Goal: Task Accomplishment & Management: Complete application form

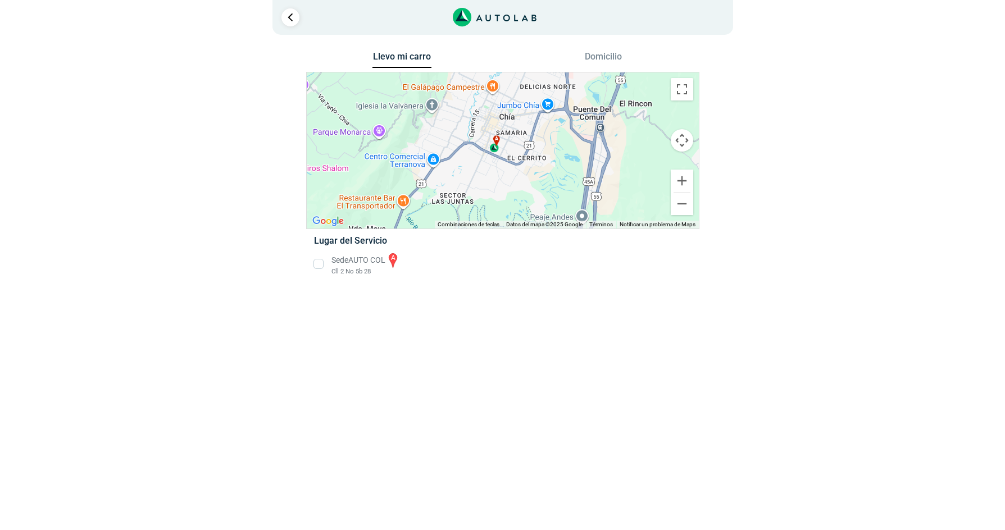
click at [317, 263] on li "Sede AUTO COL a Cll 2 No 5b 28" at bounding box center [503, 264] width 394 height 25
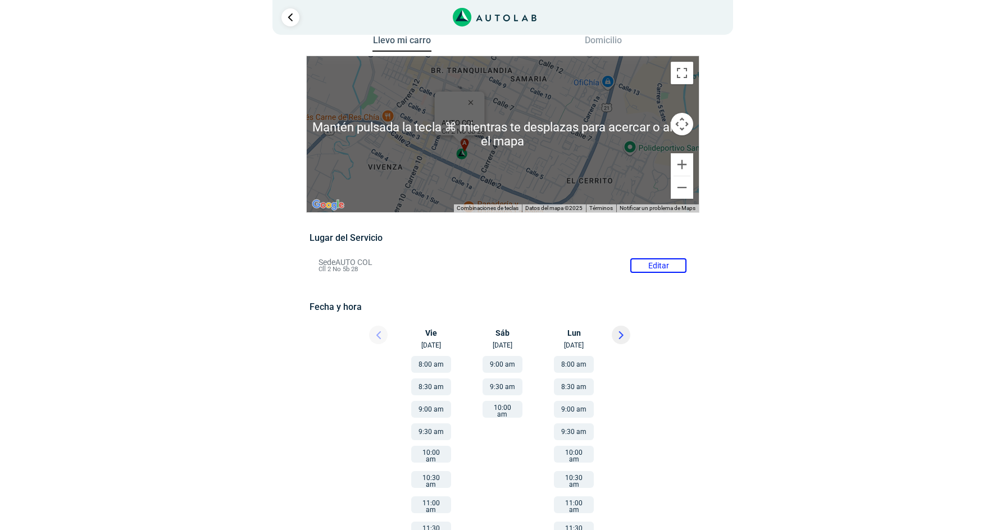
scroll to position [6, 0]
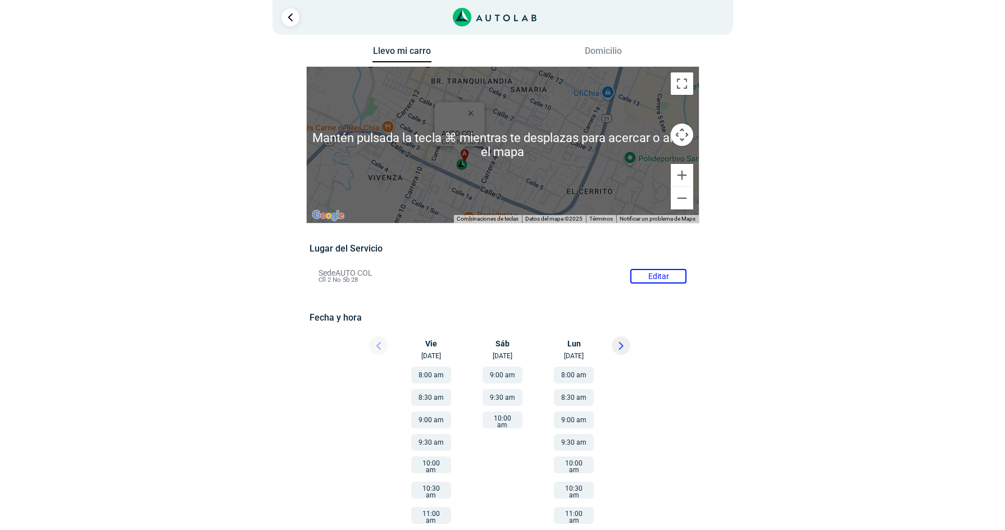
click at [430, 180] on div "a AUTO COL Cll 2 No 5b 28" at bounding box center [503, 145] width 392 height 156
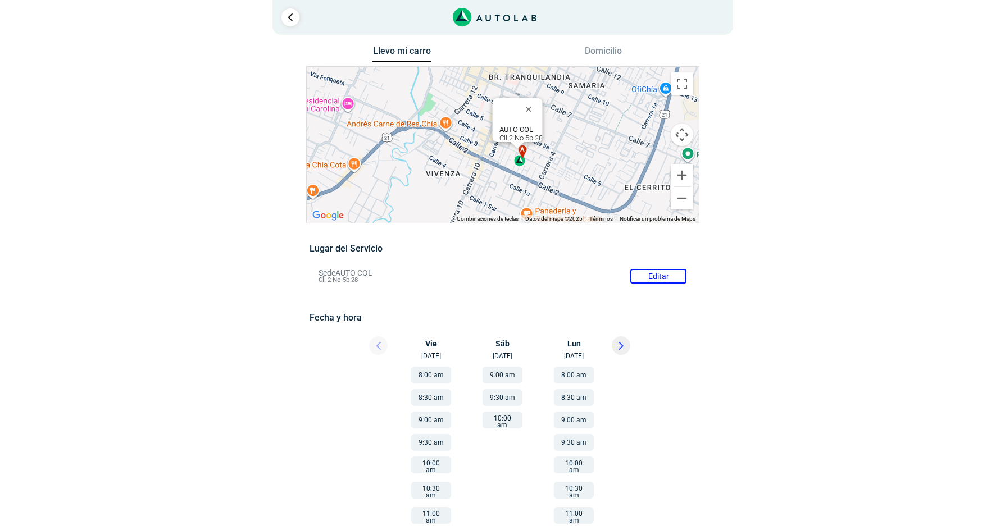
drag, startPoint x: 439, startPoint y: 166, endPoint x: 498, endPoint y: 162, distance: 59.1
click at [498, 162] on div "a AUTO COL Cll 2 No 5b 28" at bounding box center [503, 145] width 392 height 156
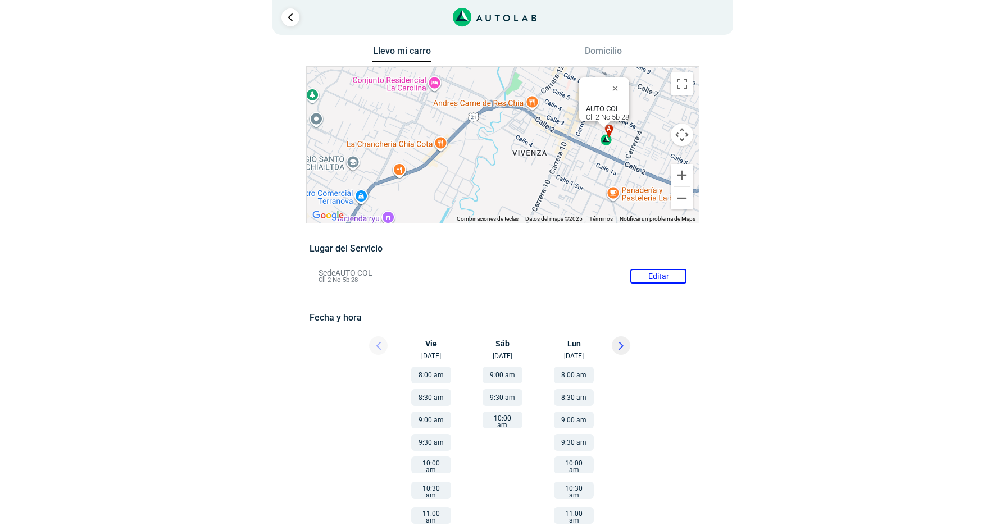
drag, startPoint x: 398, startPoint y: 191, endPoint x: 486, endPoint y: 170, distance: 90.2
click at [486, 170] on div "a AUTO COL Cll 2 No 5b 28" at bounding box center [503, 145] width 392 height 156
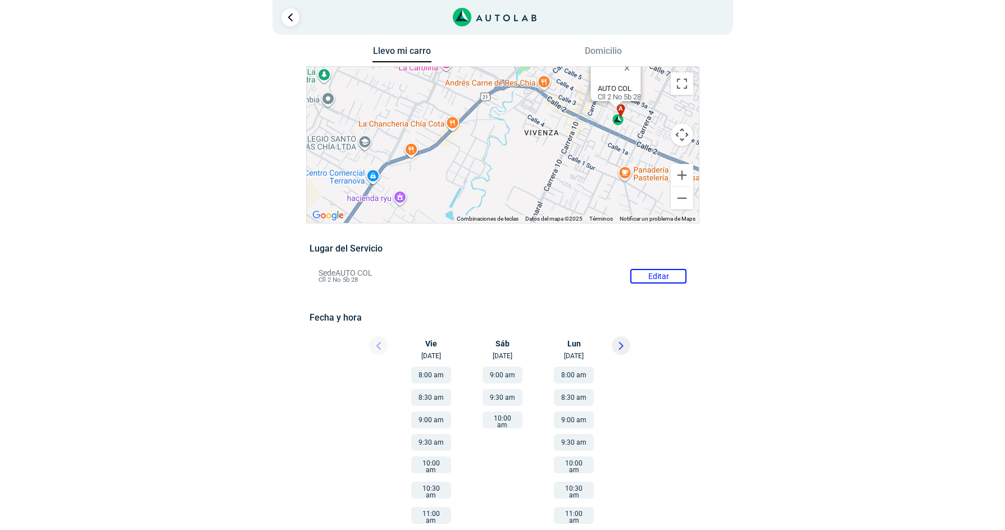
drag, startPoint x: 419, startPoint y: 208, endPoint x: 426, endPoint y: 189, distance: 20.4
click at [426, 189] on div "a AUTO COL Cll 2 No 5b 28" at bounding box center [503, 145] width 392 height 156
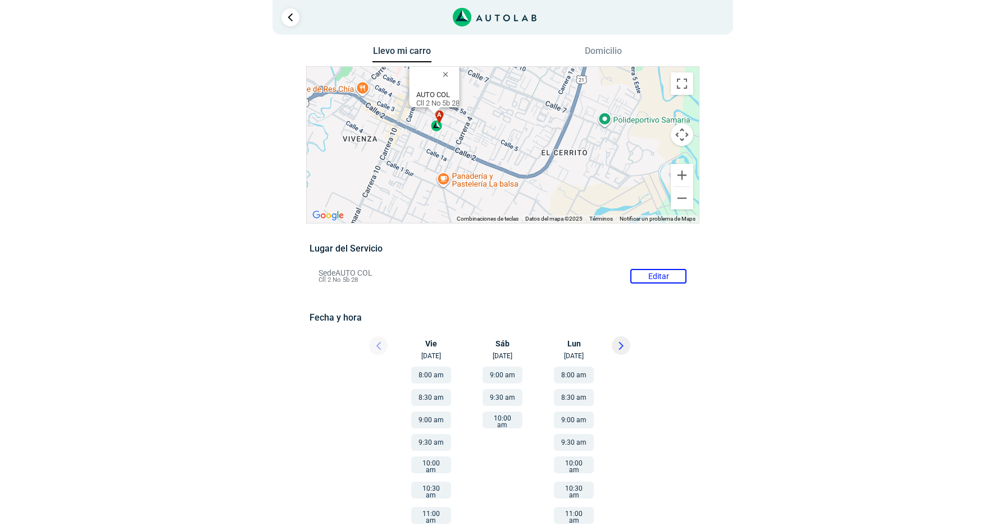
drag, startPoint x: 590, startPoint y: 189, endPoint x: 433, endPoint y: 188, distance: 157.3
click at [433, 188] on div "a AUTO COL Cll 2 No 5b 28" at bounding box center [503, 145] width 392 height 156
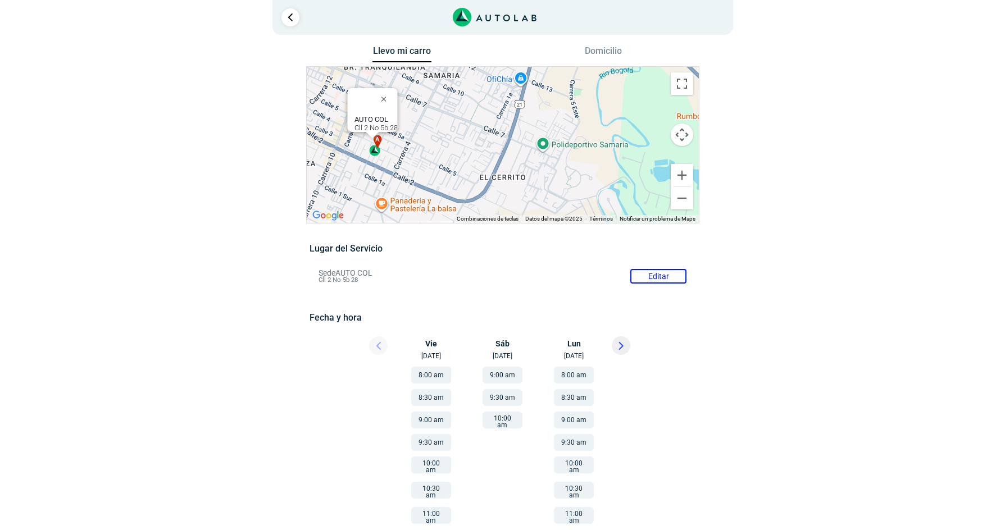
drag, startPoint x: 526, startPoint y: 170, endPoint x: 462, endPoint y: 193, distance: 67.9
click at [462, 194] on div "a AUTO COL Cll 2 No 5b 28" at bounding box center [503, 145] width 392 height 156
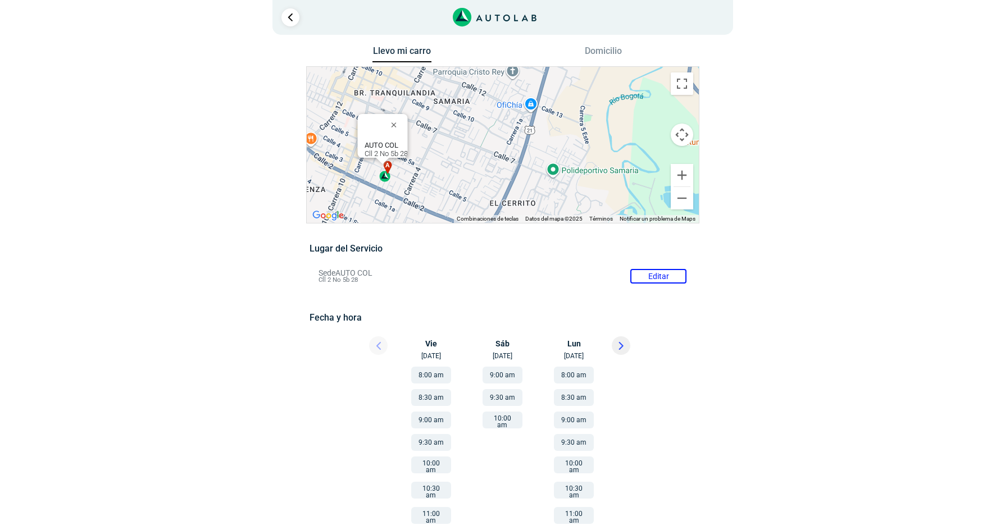
drag, startPoint x: 560, startPoint y: 140, endPoint x: 572, endPoint y: 164, distance: 26.9
click at [572, 164] on div "a AUTO COL Cll 2 No 5b 28" at bounding box center [503, 145] width 392 height 156
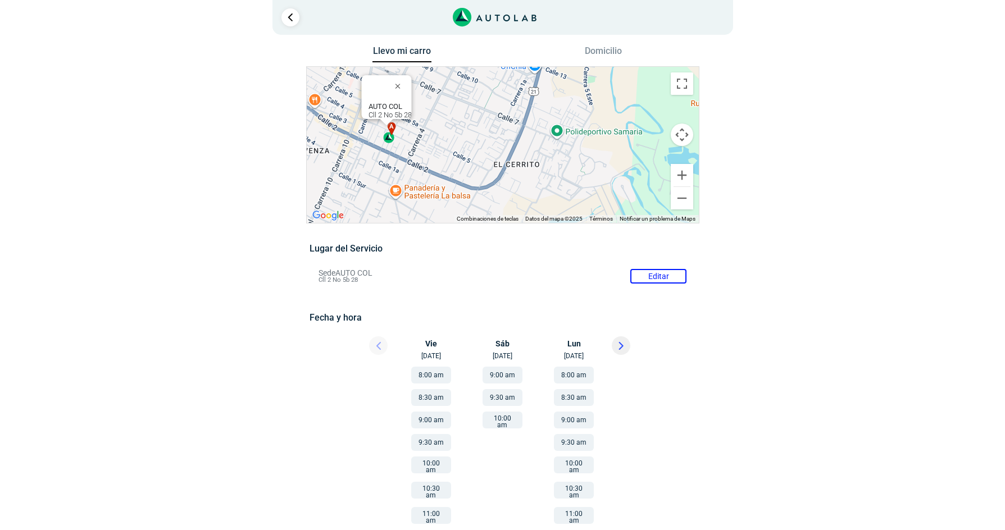
drag, startPoint x: 384, startPoint y: 194, endPoint x: 388, endPoint y: 153, distance: 40.6
click at [388, 153] on div "a AUTO COL Cll 2 No 5b 28" at bounding box center [503, 145] width 392 height 156
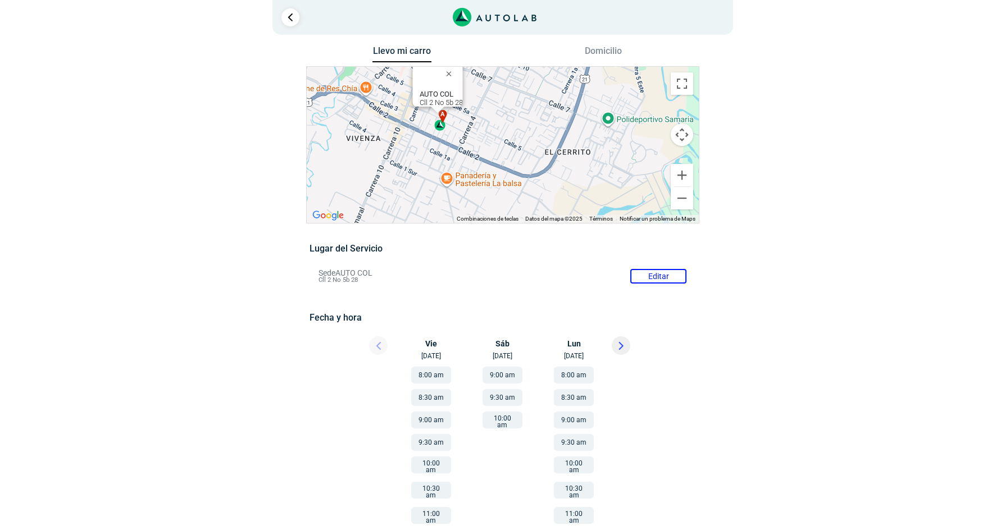
drag, startPoint x: 360, startPoint y: 158, endPoint x: 411, endPoint y: 144, distance: 52.5
click at [412, 145] on div "a AUTO COL Cll 2 No 5b 28" at bounding box center [503, 145] width 392 height 156
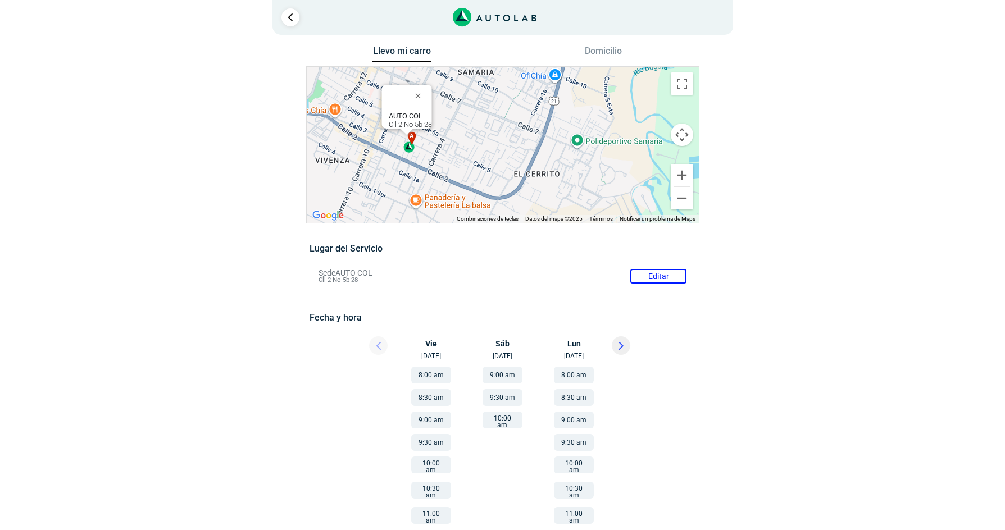
drag, startPoint x: 436, startPoint y: 153, endPoint x: 403, endPoint y: 172, distance: 38.1
click at [405, 174] on div "a AUTO COL Cll 2 No 5b 28" at bounding box center [503, 145] width 392 height 156
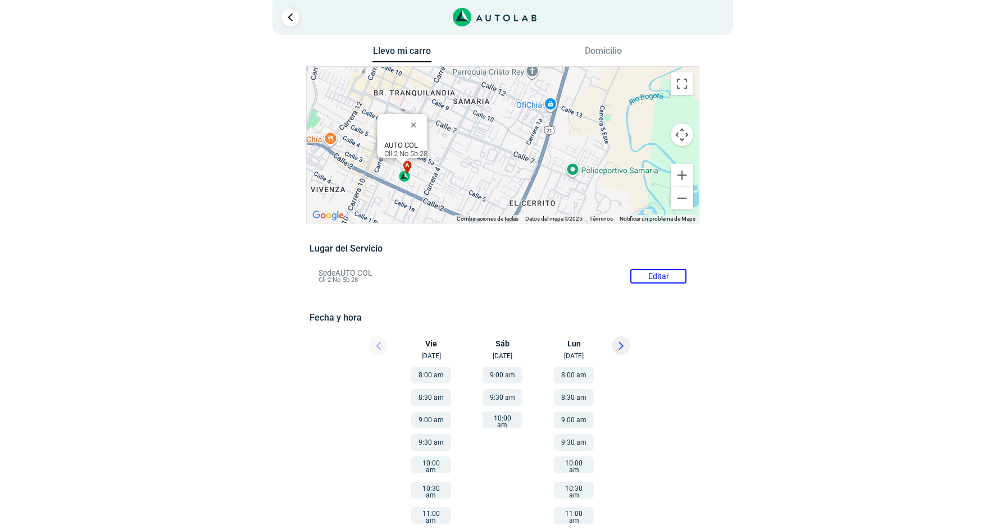
drag, startPoint x: 451, startPoint y: 135, endPoint x: 452, endPoint y: 176, distance: 41.6
click at [452, 176] on div "a AUTO COL Cll 2 No 5b 28" at bounding box center [503, 145] width 392 height 156
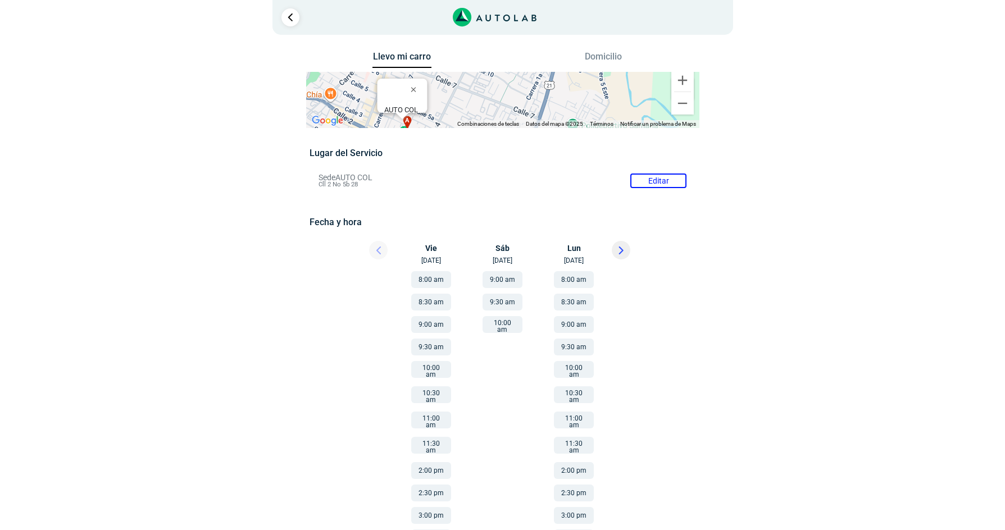
click at [222, 54] on div "Llevo mi carro [GEOGRAPHIC_DATA] ← Mover a la izquierda → Mover a la derecha ↑ …" at bounding box center [503, 316] width 562 height 535
click at [601, 54] on button "Domicilio" at bounding box center [603, 59] width 59 height 16
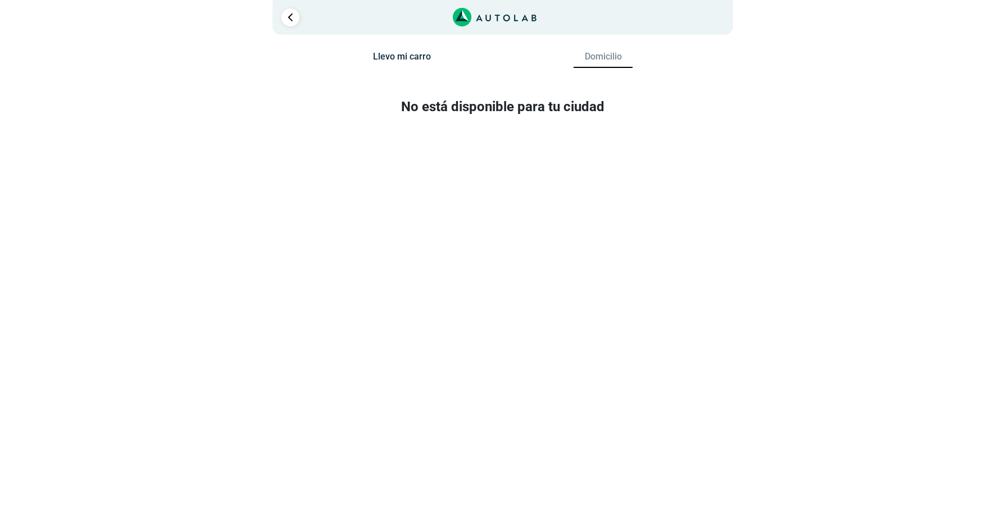
click at [404, 53] on button "Llevo mi carro" at bounding box center [401, 59] width 59 height 16
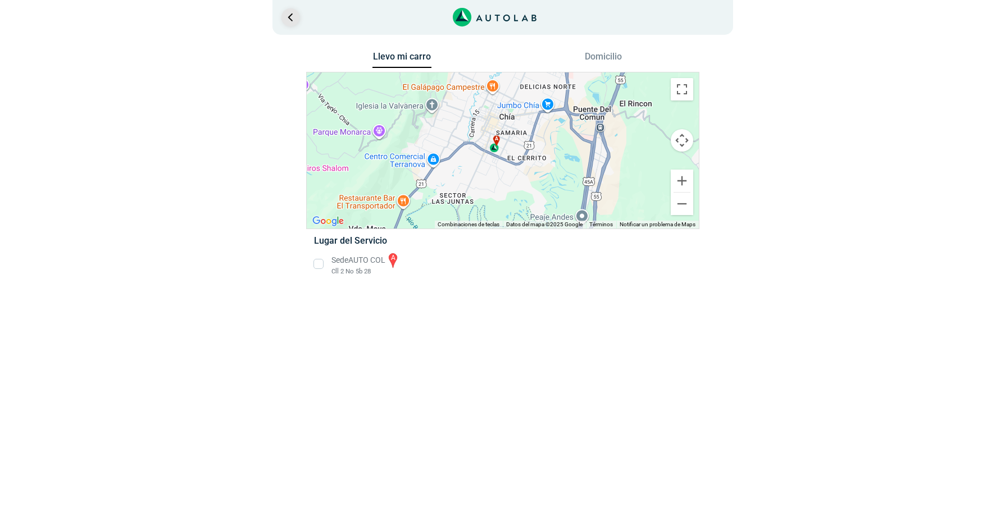
click at [289, 15] on link "Ir al paso anterior" at bounding box center [290, 17] width 18 height 18
click at [319, 263] on li "Sede AUTO COL a Cll 2 No 5b 28" at bounding box center [503, 264] width 394 height 25
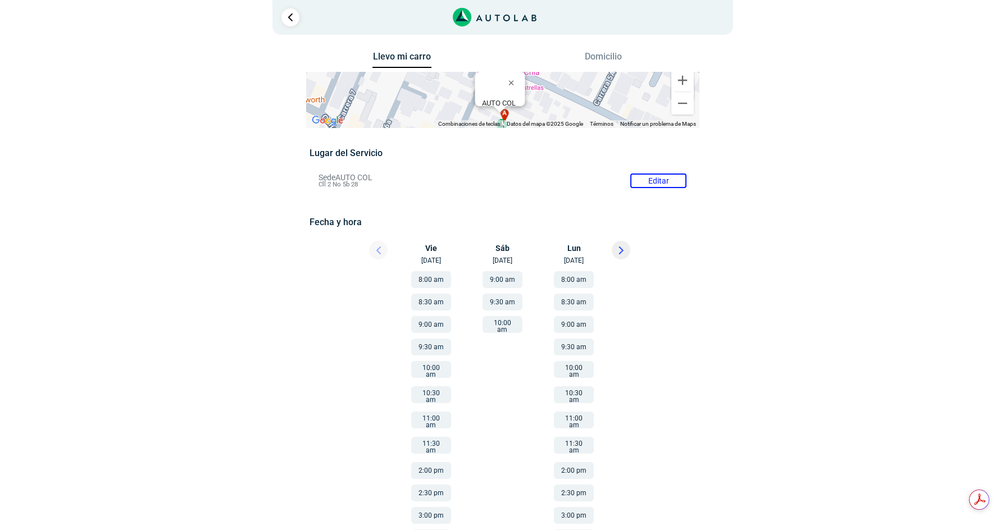
drag, startPoint x: 739, startPoint y: 301, endPoint x: 738, endPoint y: 412, distance: 111.8
click at [738, 412] on div "Llevo mi carro [GEOGRAPHIC_DATA] ← Mover a la izquierda → Mover a la derecha ↑ …" at bounding box center [502, 316] width 545 height 535
